Goal: Information Seeking & Learning: Learn about a topic

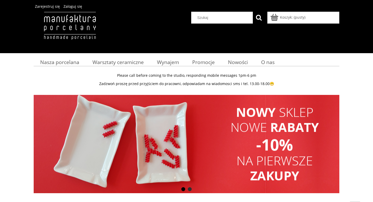
click at [72, 34] on img at bounding box center [70, 31] width 72 height 39
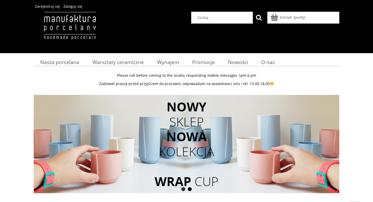
click at [57, 67] on nav "Nasza porcelana Kubki" at bounding box center [186, 61] width 305 height 15
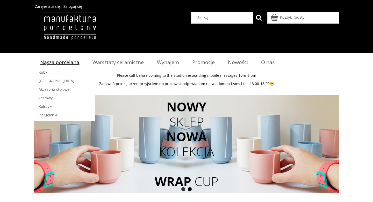
click at [57, 65] on link "Nasza porcelana" at bounding box center [60, 62] width 52 height 10
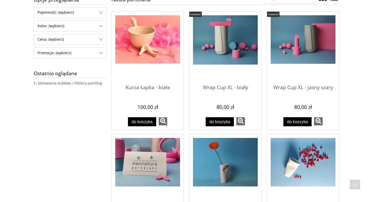
scroll to position [110, 0]
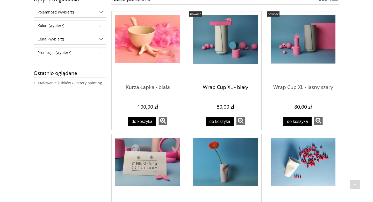
click at [235, 85] on span "Wrap Cup XL - biały" at bounding box center [225, 88] width 65 height 16
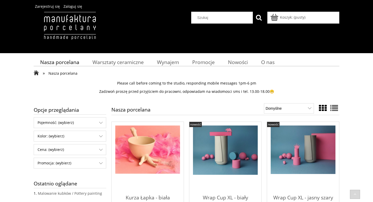
scroll to position [0, 0]
click at [99, 63] on span "Warsztaty ceramiczne" at bounding box center [117, 61] width 51 height 7
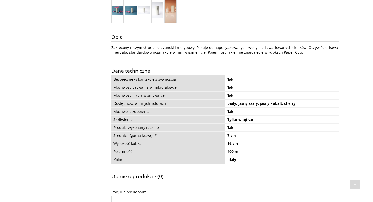
scroll to position [205, 0]
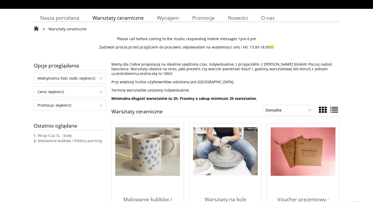
scroll to position [53, 0]
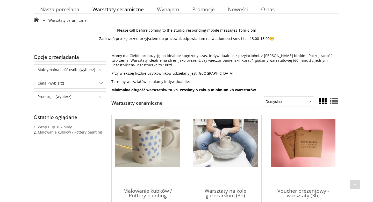
click at [146, 140] on img "Przejdź do produktu Malowanie kubków / Pottery painting" at bounding box center [147, 143] width 65 height 49
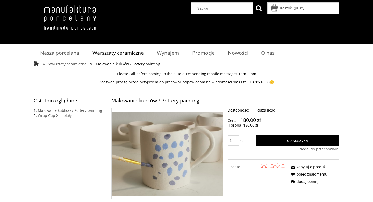
scroll to position [11, 0]
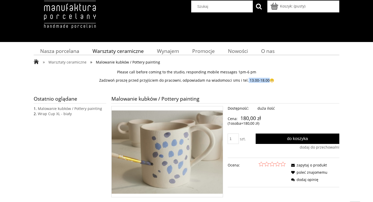
drag, startPoint x: 246, startPoint y: 79, endPoint x: 269, endPoint y: 80, distance: 23.0
click at [269, 80] on p "Zadzwoń proszę przed przyjściem do pracowni, odpowiadam na wiadomosci sms i tel…" at bounding box center [186, 80] width 305 height 5
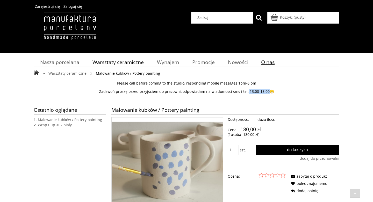
scroll to position [0, 0]
click at [275, 61] on link "O nas" at bounding box center [267, 62] width 27 height 10
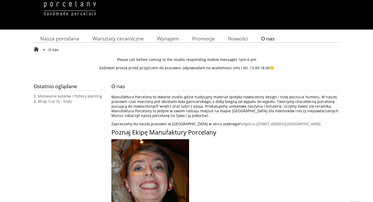
scroll to position [24, 0]
click at [239, 125] on link "Podgórza ( [STREET_ADDRESS] )." at bounding box center [280, 123] width 82 height 5
